Goal: Find specific page/section: Find specific page/section

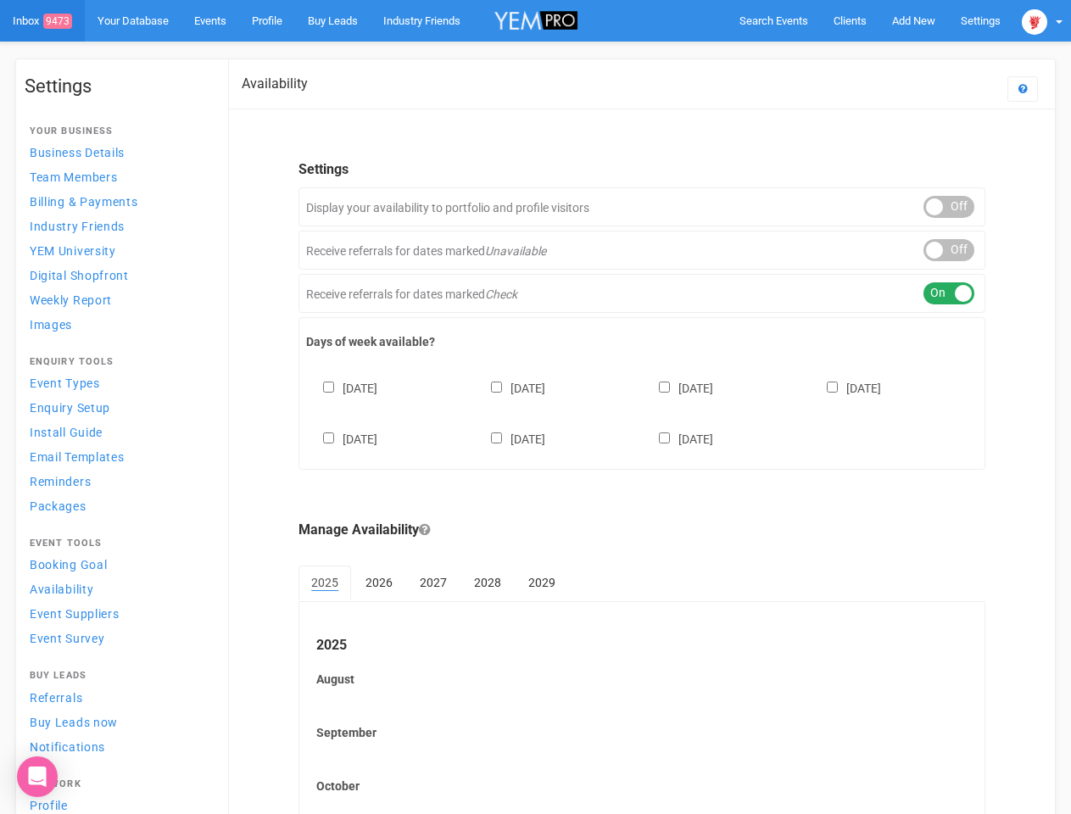
click at [535, 407] on div "[DATE] [DATE] [DATE] [DATE] [DATE] [DATE] [DATE]" at bounding box center [642, 406] width 672 height 102
click at [774, 20] on span "Search Events" at bounding box center [774, 20] width 69 height 13
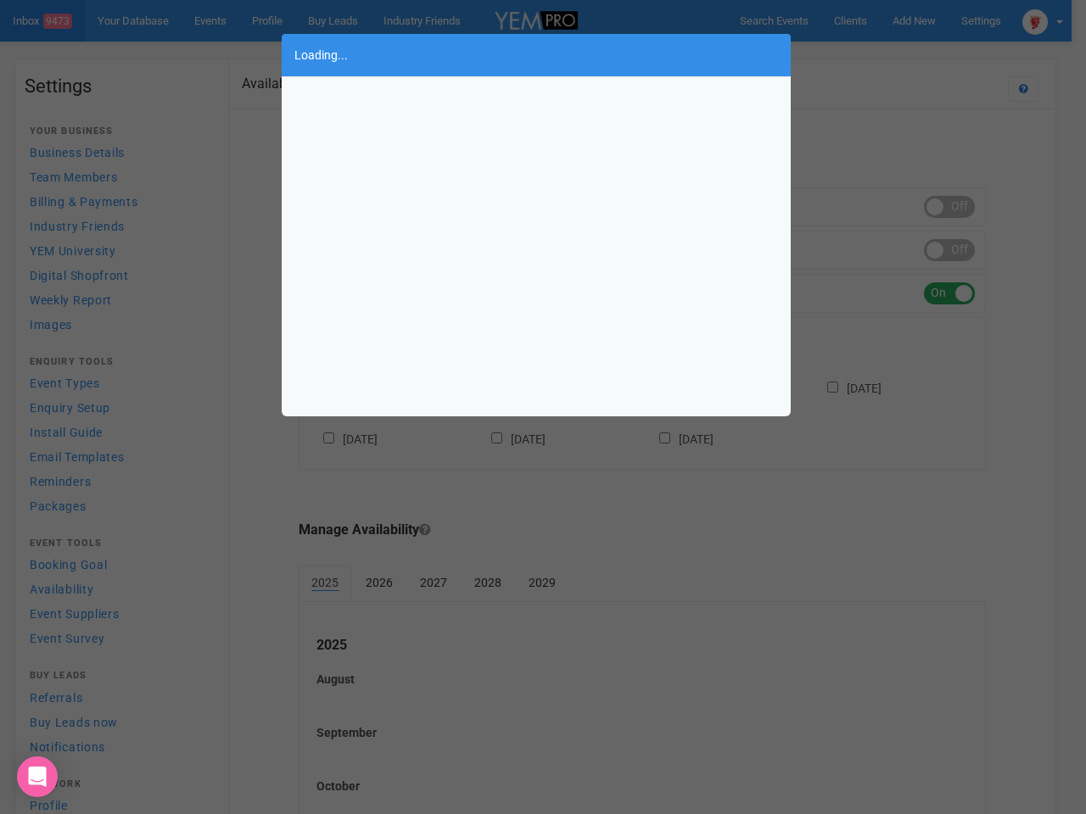
click at [914, 20] on div "Loading..." at bounding box center [543, 407] width 1086 height 814
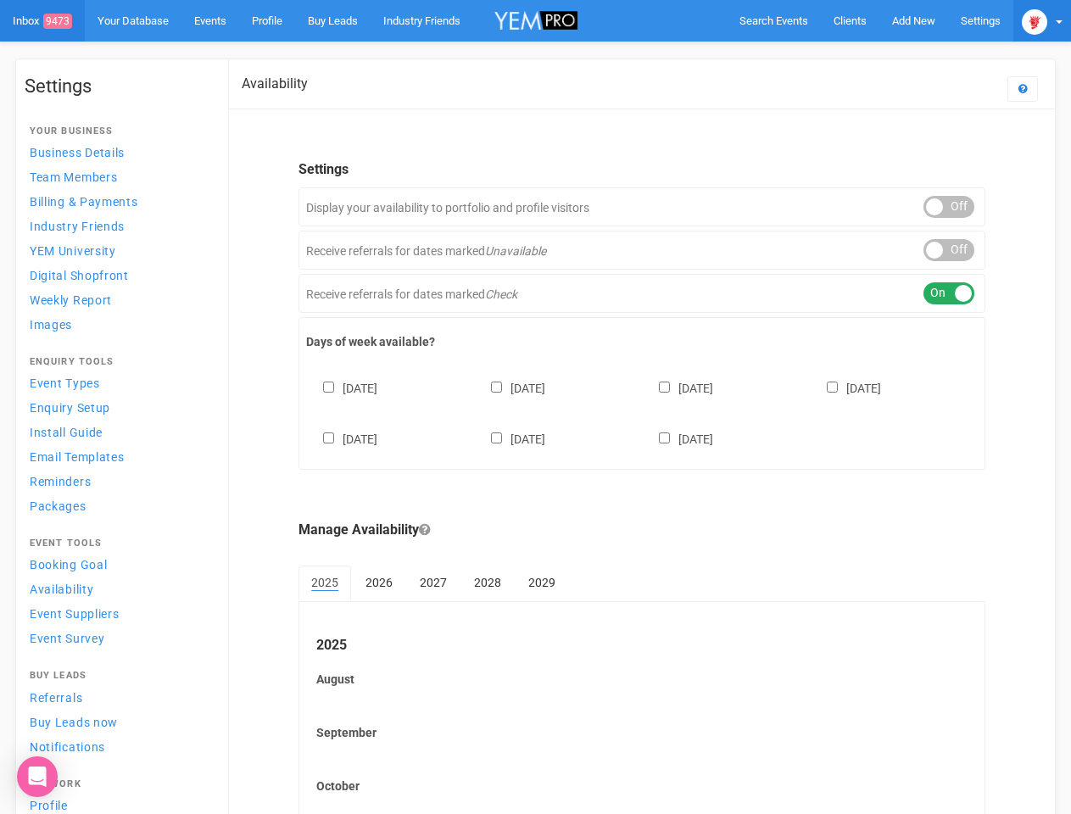
click at [1043, 20] on img at bounding box center [1034, 21] width 25 height 25
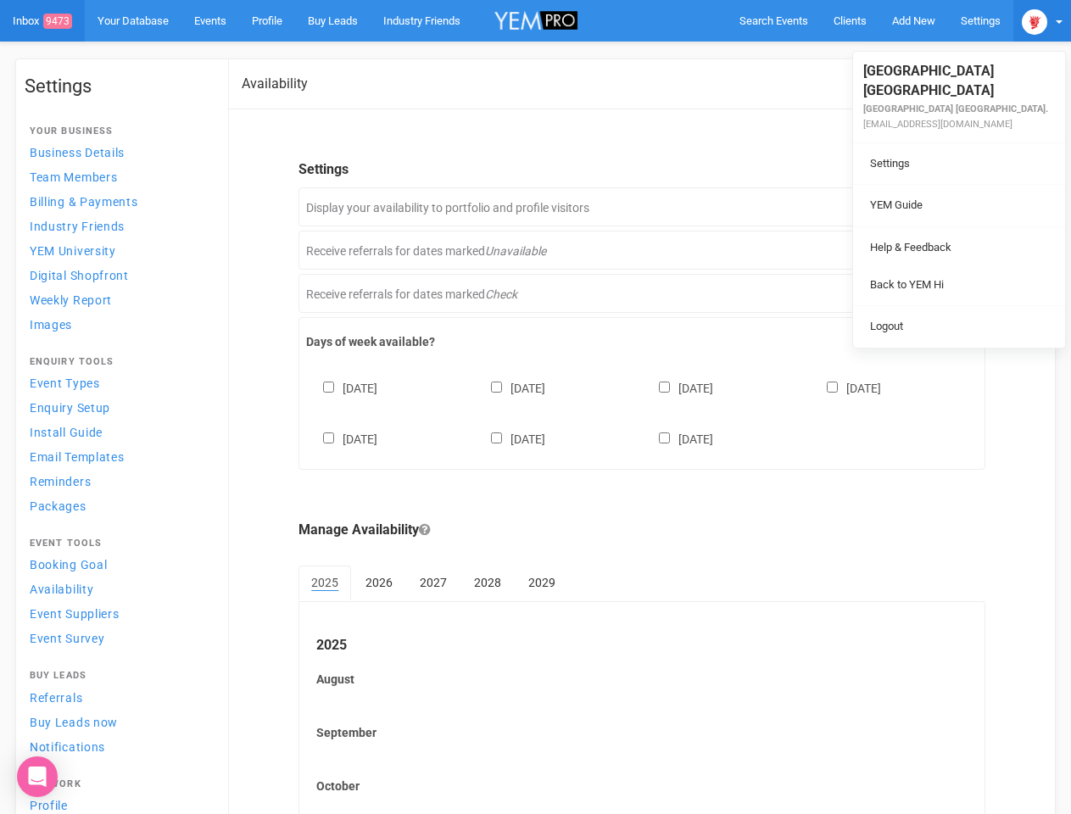
click at [949, 207] on body "Search Events Clients Add New New Client New Event New Enquiry Settings [GEOGRA…" at bounding box center [535, 517] width 1071 height 1035
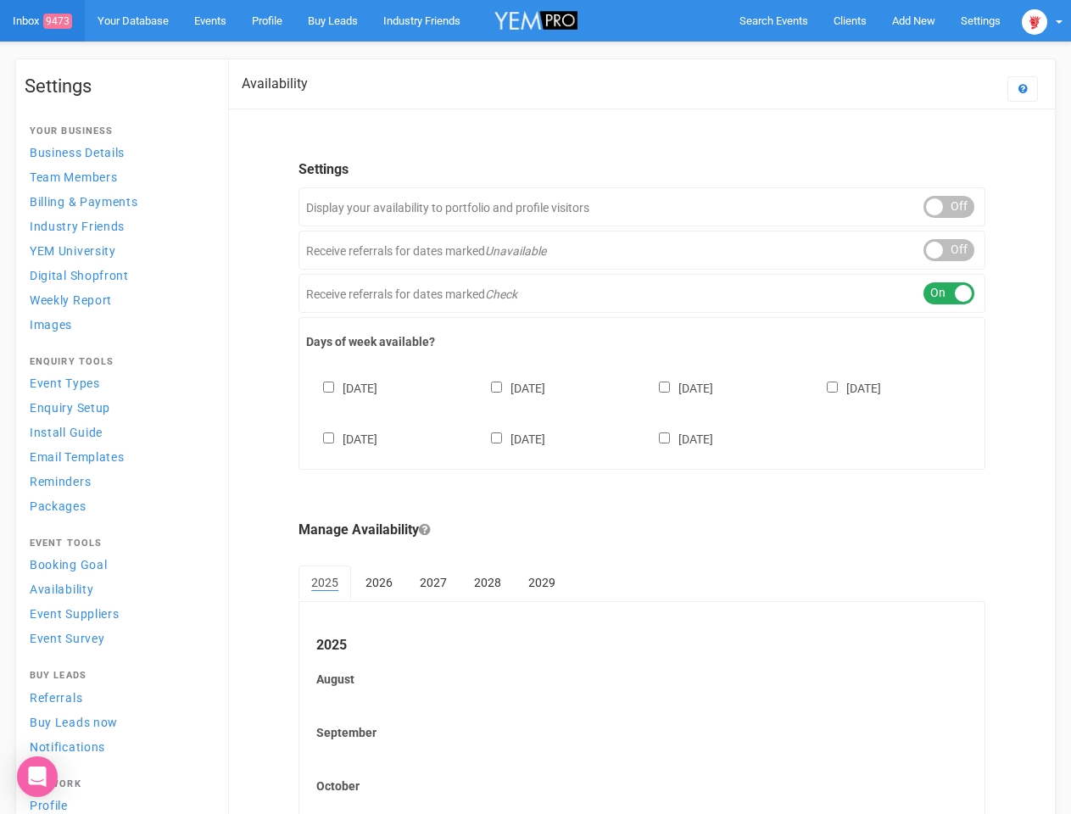
click at [949, 250] on div "ON OFF" at bounding box center [949, 250] width 51 height 22
click at [949, 294] on div "ON OFF" at bounding box center [949, 293] width 51 height 22
click at [642, 411] on div "[DATE] [DATE] [DATE] [DATE] [DATE] [DATE] [DATE]" at bounding box center [642, 406] width 672 height 102
